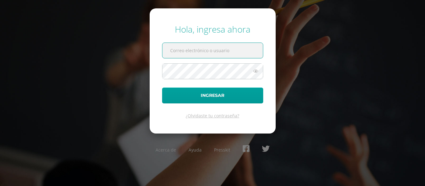
click at [192, 54] on input "text" at bounding box center [212, 50] width 100 height 15
type input "angelina.c21@maiagt.org"
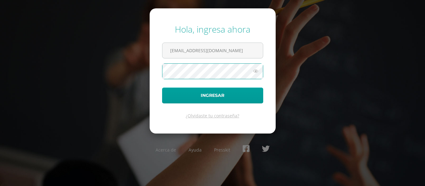
click at [162, 88] on button "Ingresar" at bounding box center [212, 96] width 101 height 16
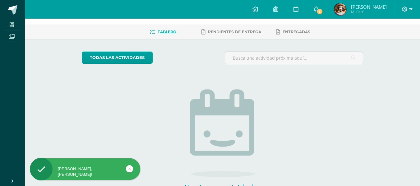
scroll to position [23, 0]
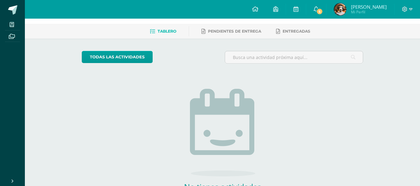
click at [346, 7] on img at bounding box center [340, 9] width 12 height 12
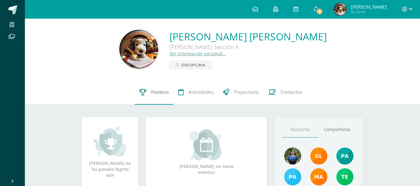
click at [151, 91] on span "Punteos" at bounding box center [160, 92] width 18 height 7
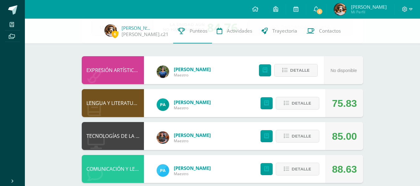
scroll to position [41, 0]
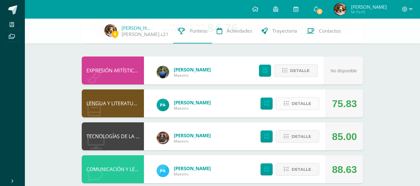
click at [300, 103] on span "Detalle" at bounding box center [302, 104] width 20 height 12
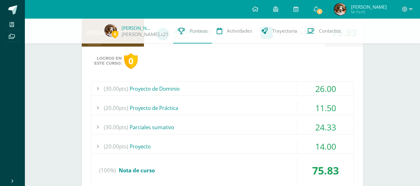
scroll to position [114, 0]
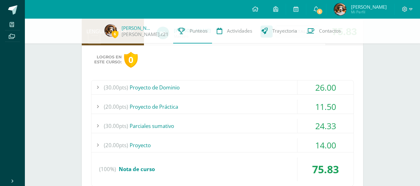
click at [263, 87] on div "(30.00pts) Proyecto de Dominio" at bounding box center [222, 88] width 262 height 14
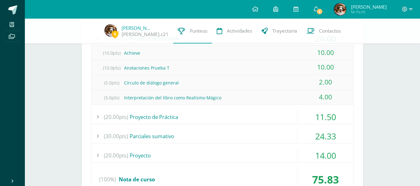
scroll to position [163, 0]
click at [215, 114] on div "(20.00pts) Proyecto de Práctica" at bounding box center [222, 116] width 262 height 14
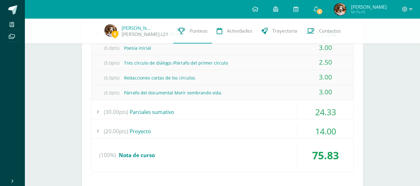
scroll to position [190, 0]
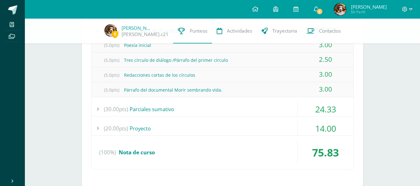
click at [189, 112] on div "(30.00pts) Parciales sumativo" at bounding box center [222, 109] width 262 height 14
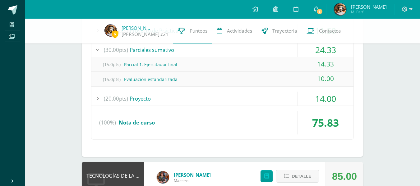
click at [199, 103] on div "(20.00pts) Proyecto" at bounding box center [222, 99] width 262 height 14
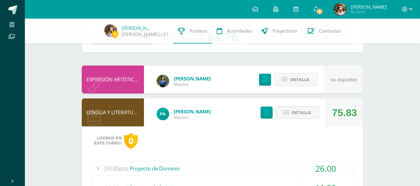
scroll to position [37, 0]
